Goal: Information Seeking & Learning: Learn about a topic

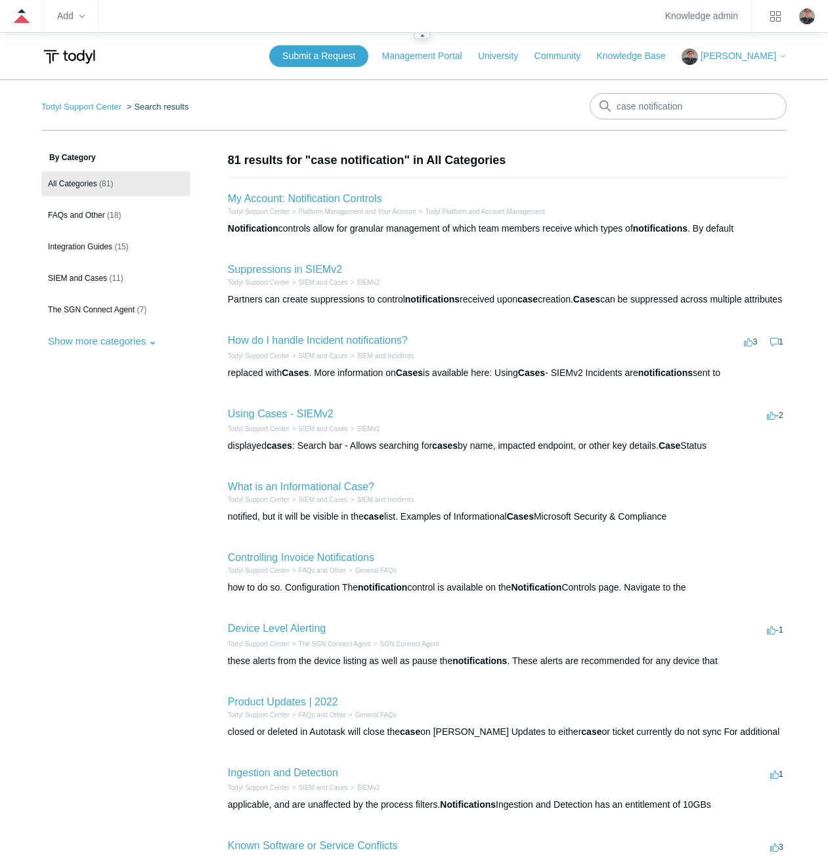
scroll to position [131, 0]
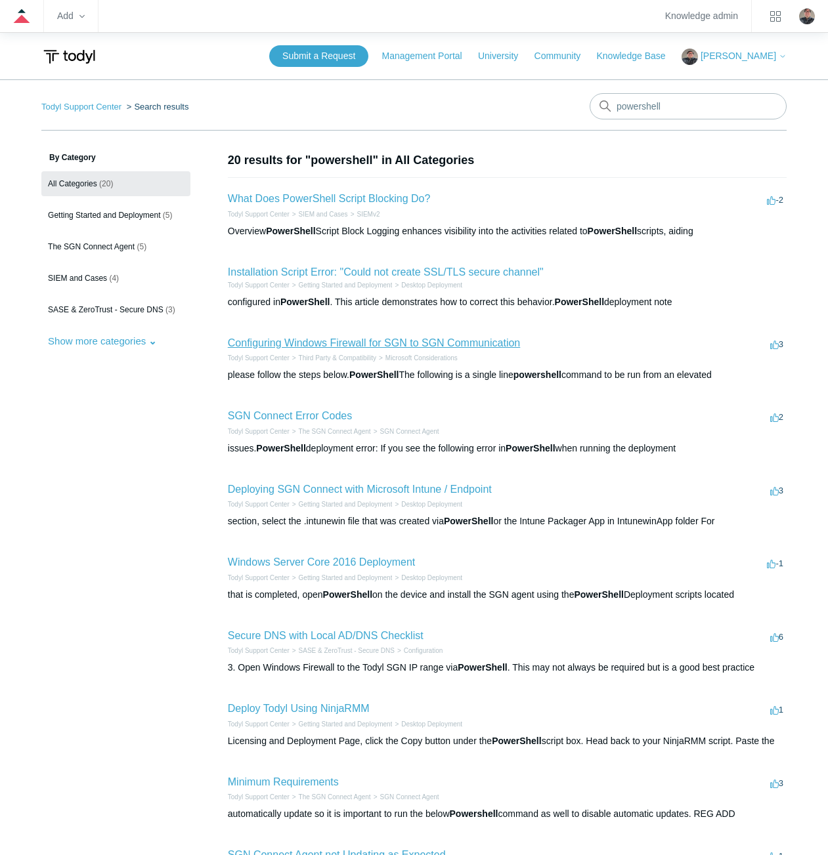
click at [341, 339] on link "Configuring Windows Firewall for SGN to SGN Communication" at bounding box center [374, 342] width 292 height 11
